Goal: Task Accomplishment & Management: Manage account settings

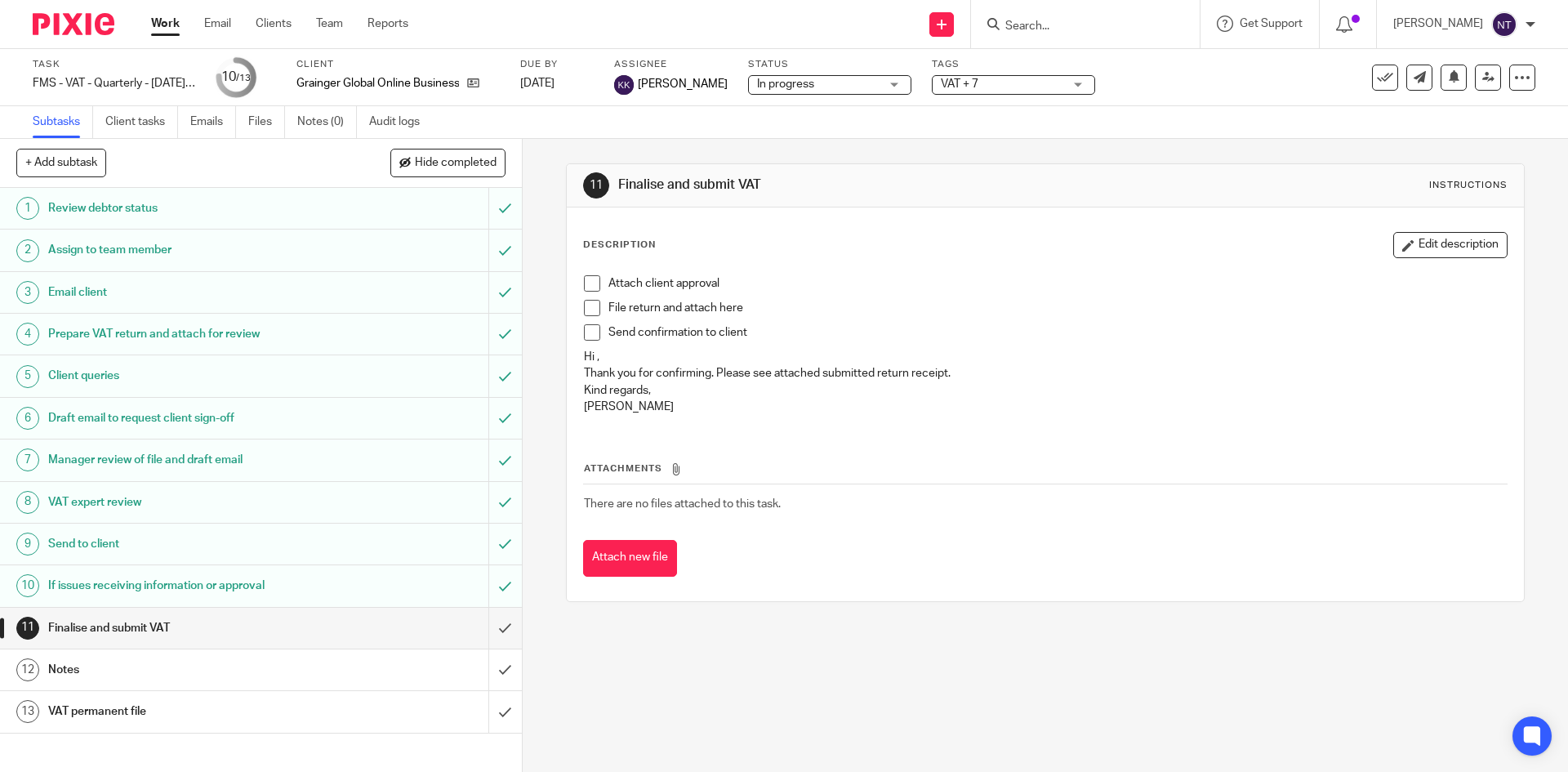
click at [145, 20] on div "Work Email Clients Team Reports Work Email Clients Team Reports Settings" at bounding box center [284, 24] width 298 height 48
click at [155, 17] on link "Work" at bounding box center [166, 23] width 29 height 16
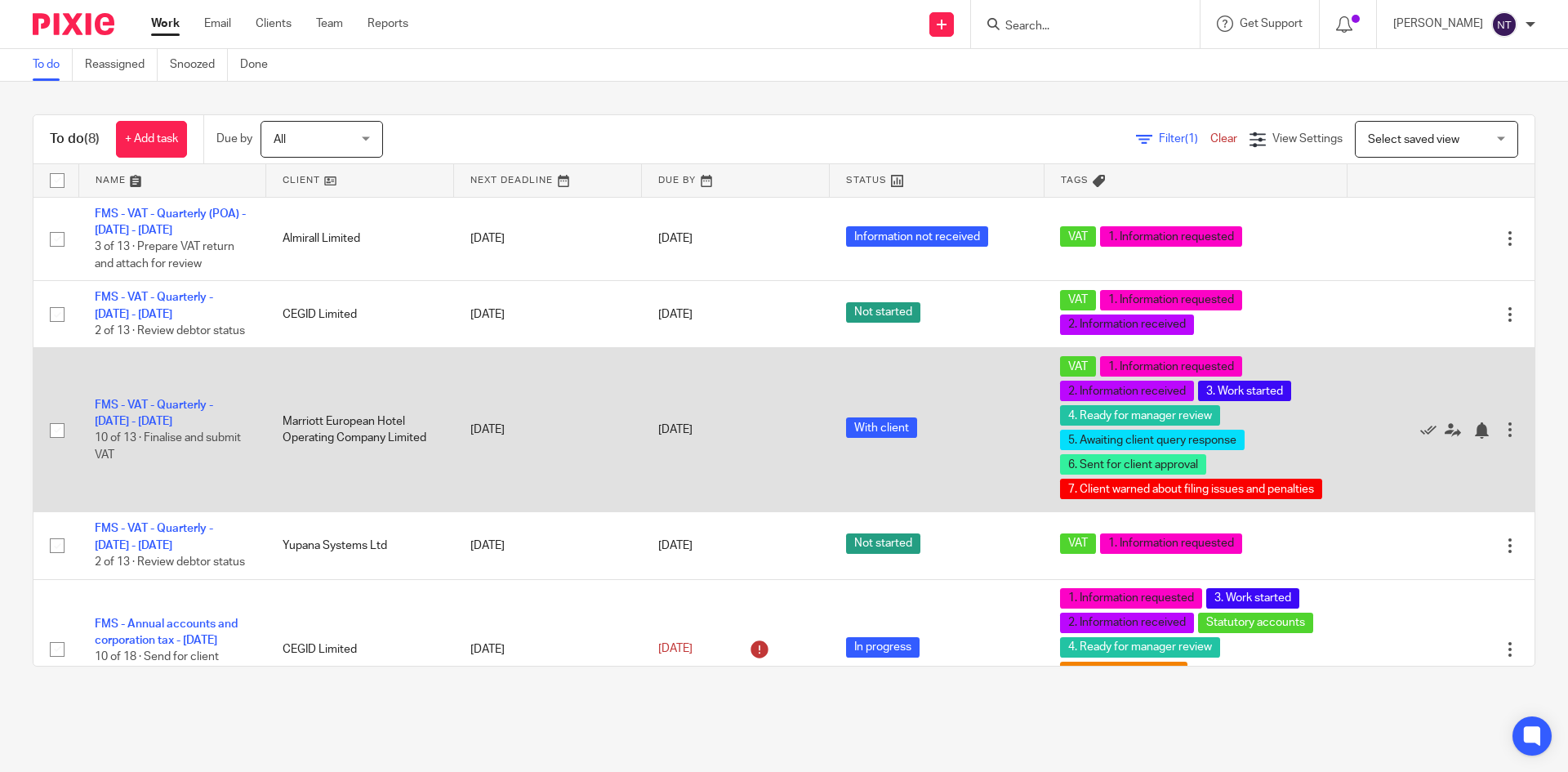
click at [197, 433] on td "FMS - VAT - Quarterly - May - July, 2025 10 of 13 · Finalise and submit VAT" at bounding box center [171, 430] width 188 height 164
click at [200, 416] on link "FMS - VAT - Quarterly - [DATE] - [DATE]" at bounding box center [154, 413] width 118 height 28
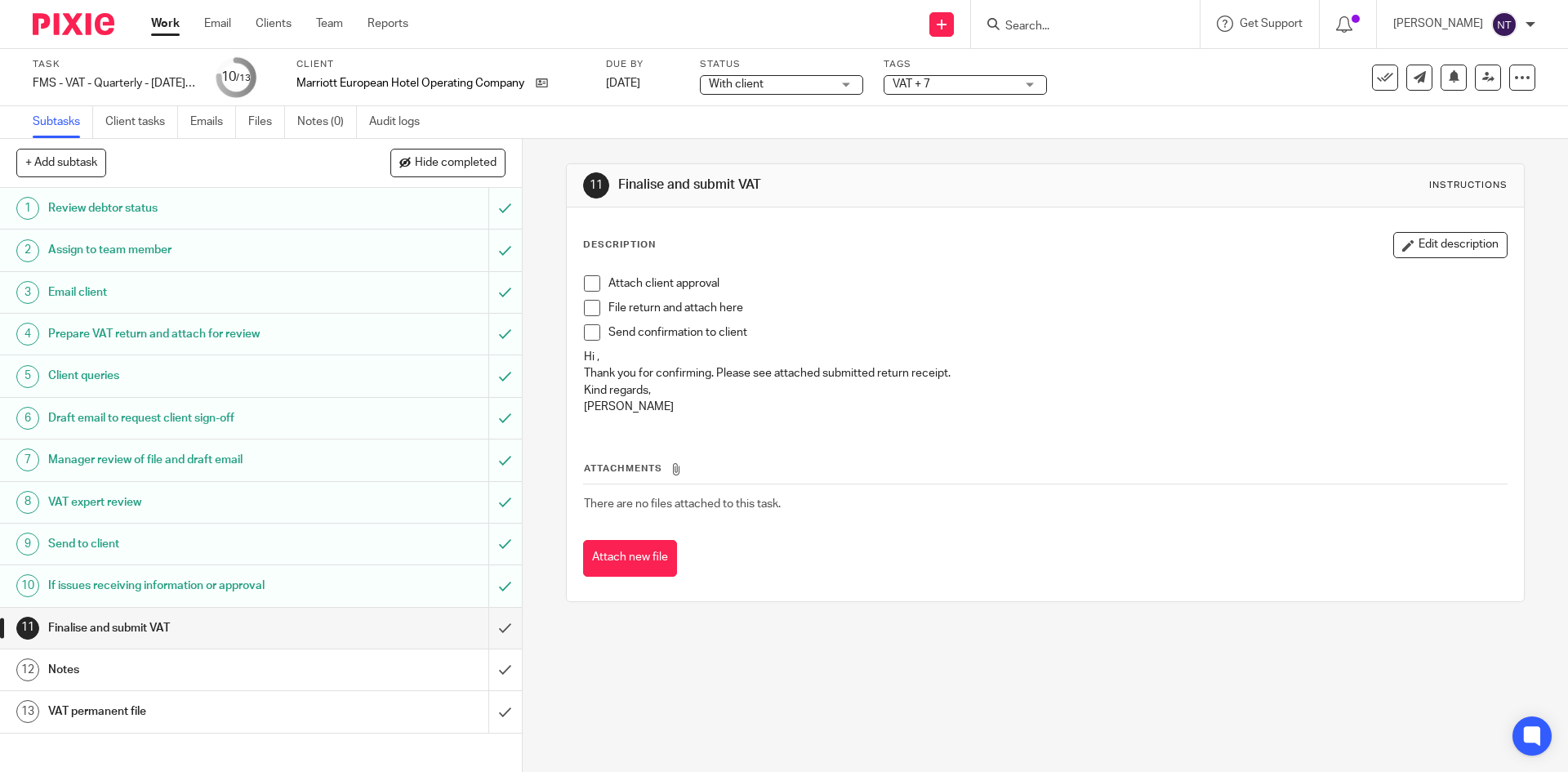
click at [303, 558] on link "9 Send to client" at bounding box center [244, 544] width 488 height 41
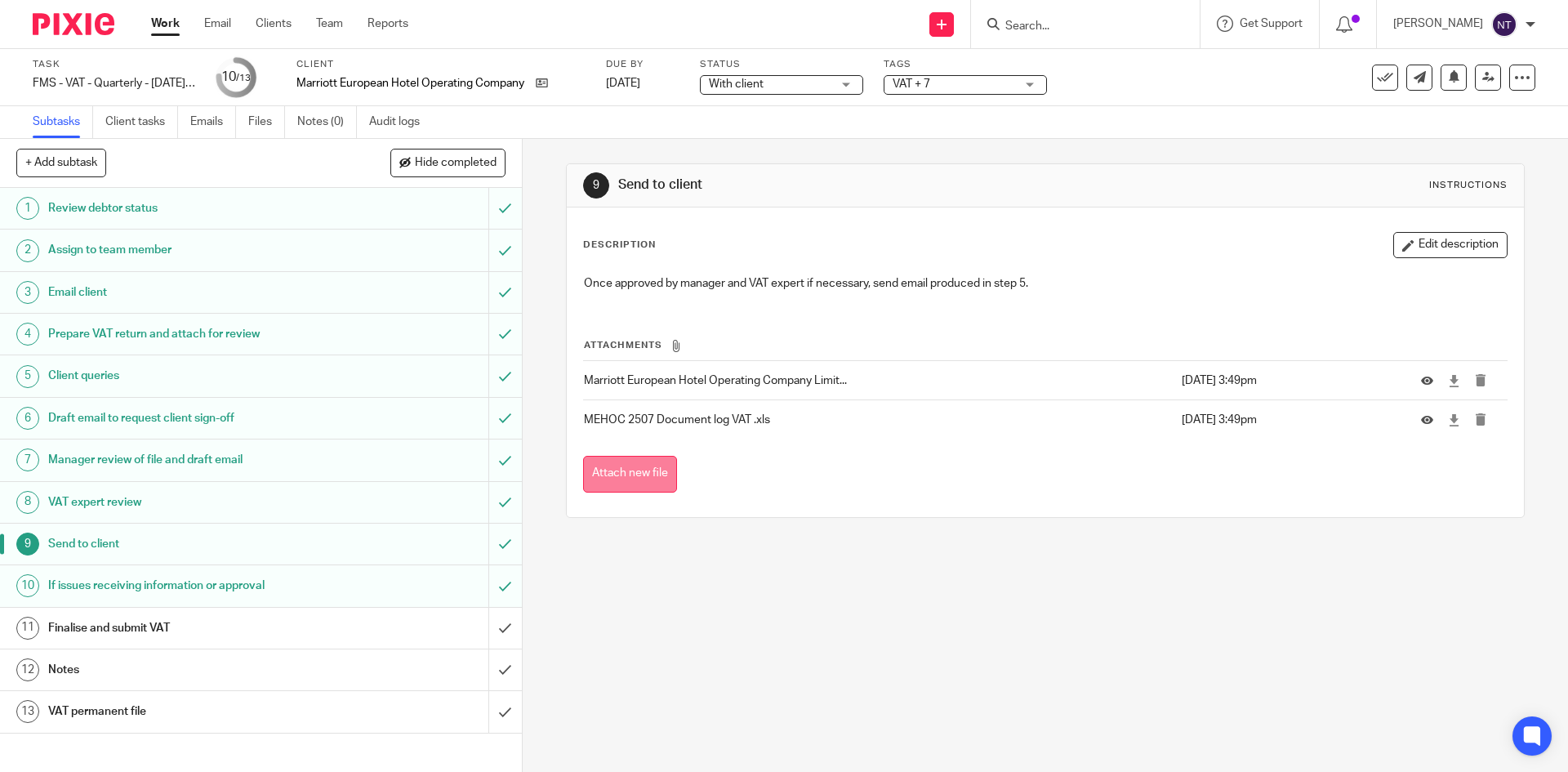
click at [624, 461] on button "Attach new file" at bounding box center [630, 474] width 94 height 37
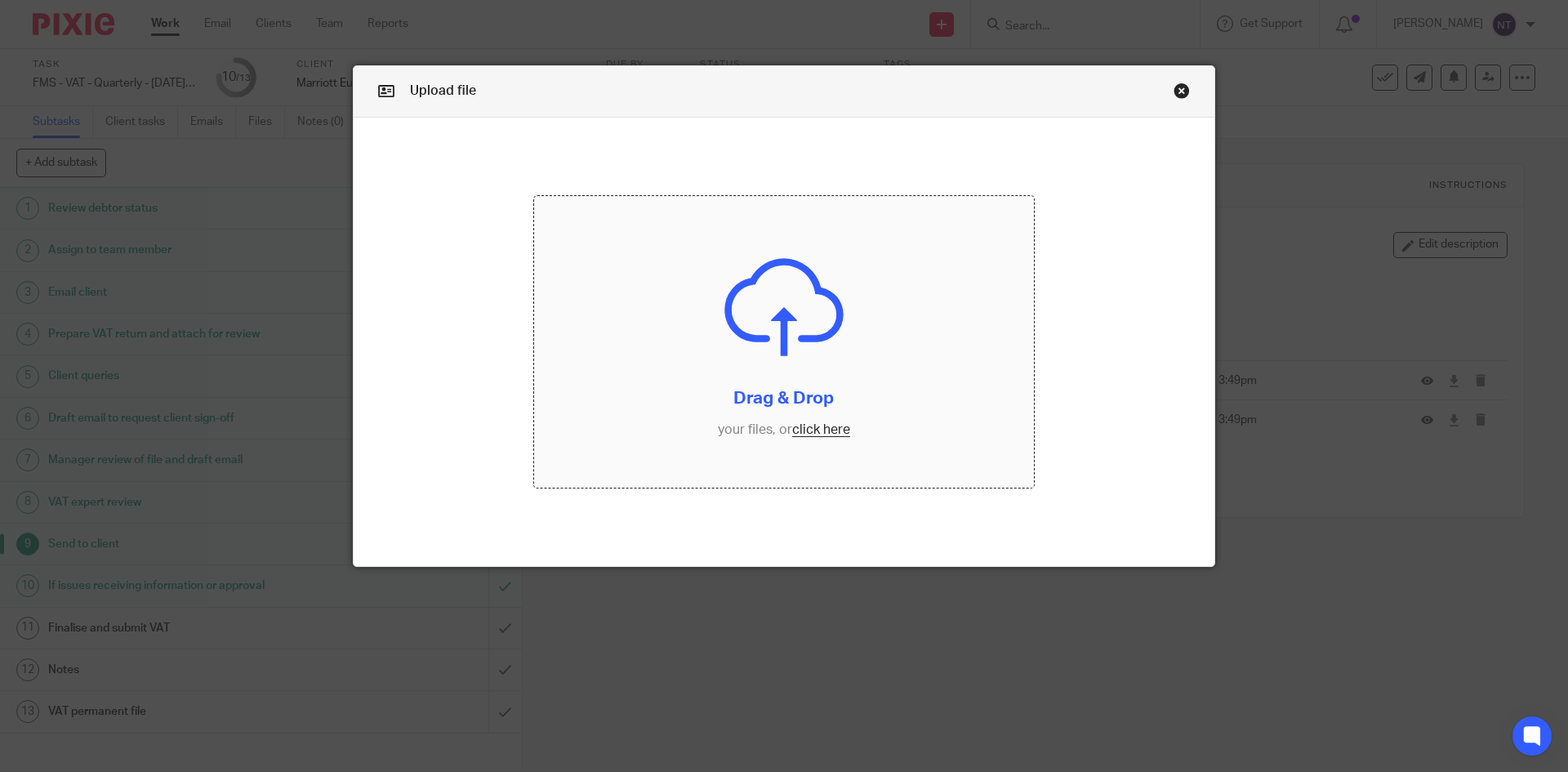
click at [802, 431] on input "file" at bounding box center [784, 342] width 501 height 292
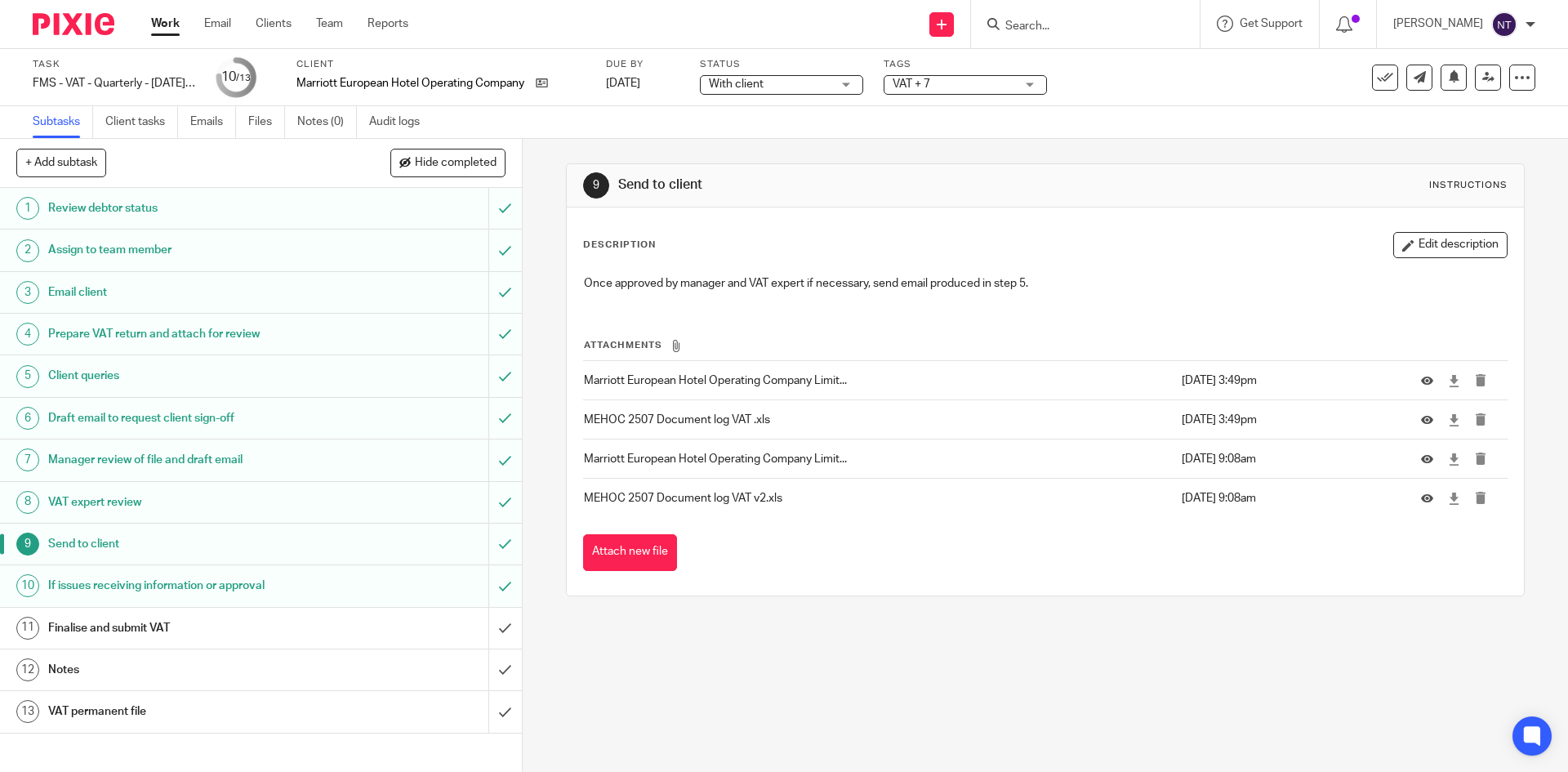
click at [282, 513] on h1 "VAT expert review" at bounding box center [189, 502] width 283 height 25
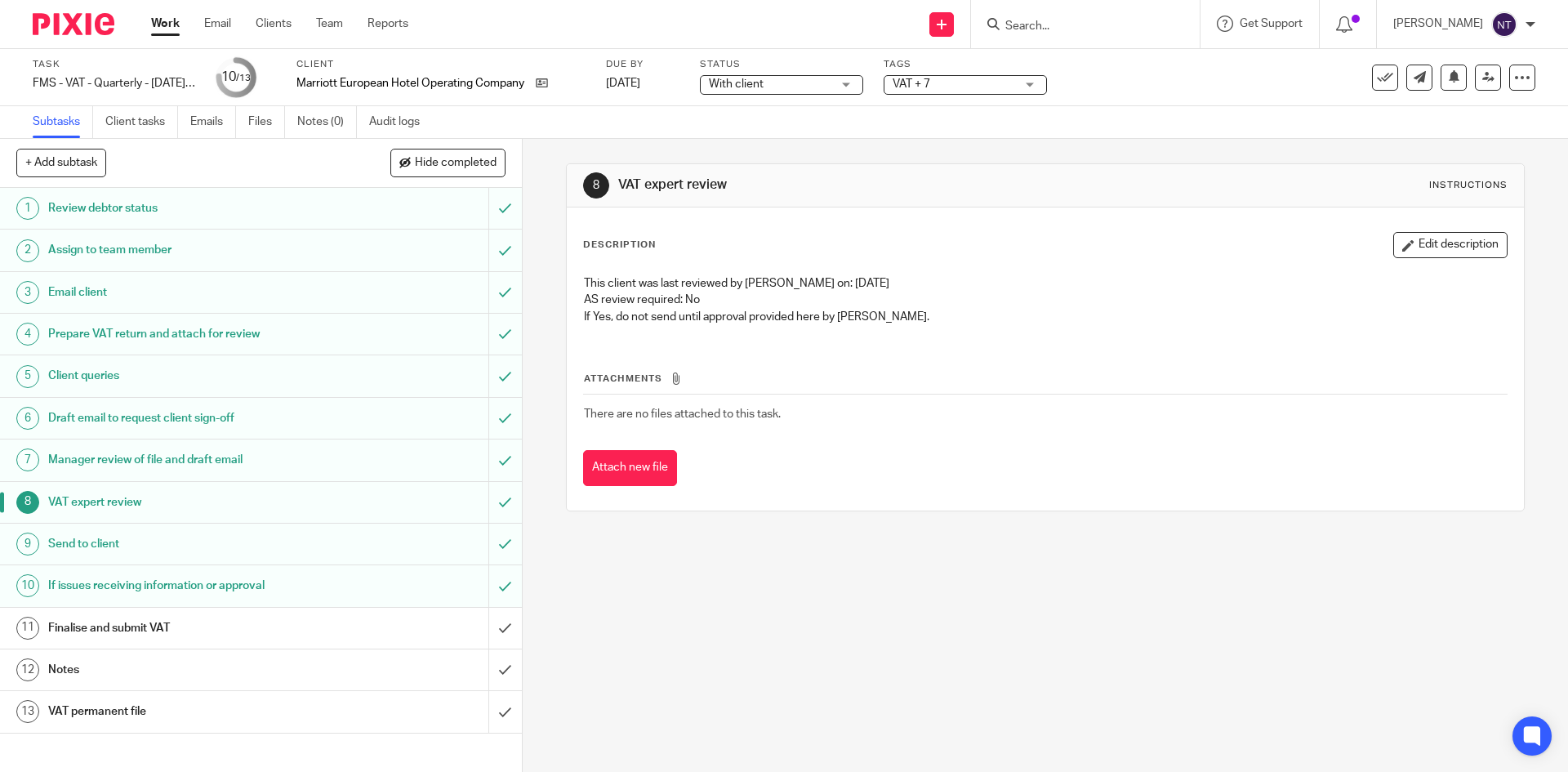
click at [179, 24] on link "Work" at bounding box center [166, 23] width 29 height 16
